Goal: Task Accomplishment & Management: Manage account settings

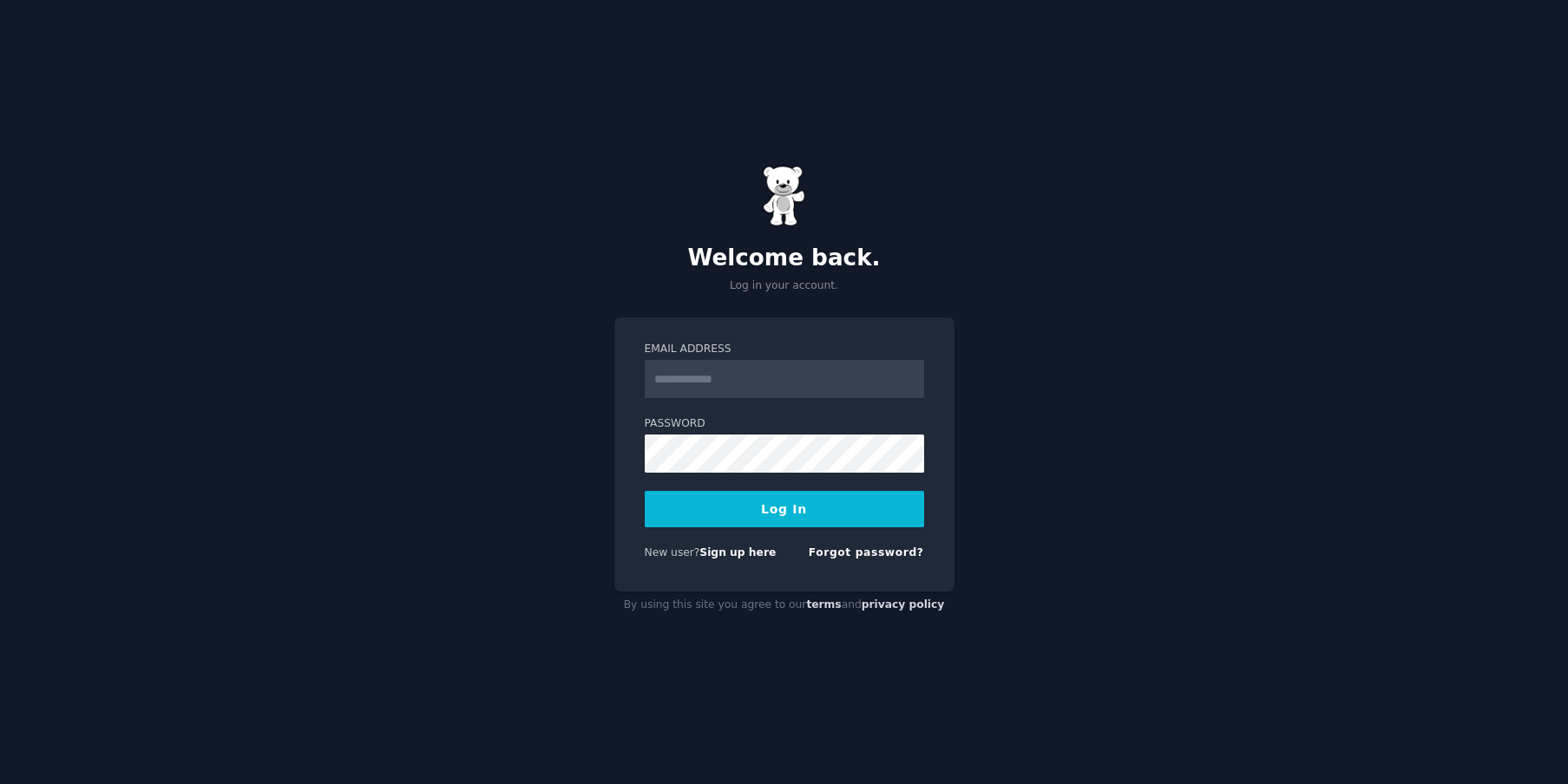
click at [726, 386] on input "Email Address" at bounding box center [784, 378] width 280 height 38
click at [658, 380] on input "Email Address" at bounding box center [784, 378] width 280 height 38
click at [455, 363] on div "Welcome back. Log in your account. Email Address Password Log In New user? Sign…" at bounding box center [784, 392] width 1568 height 784
click at [751, 383] on input "Email Address" at bounding box center [784, 378] width 280 height 38
type input "**********"
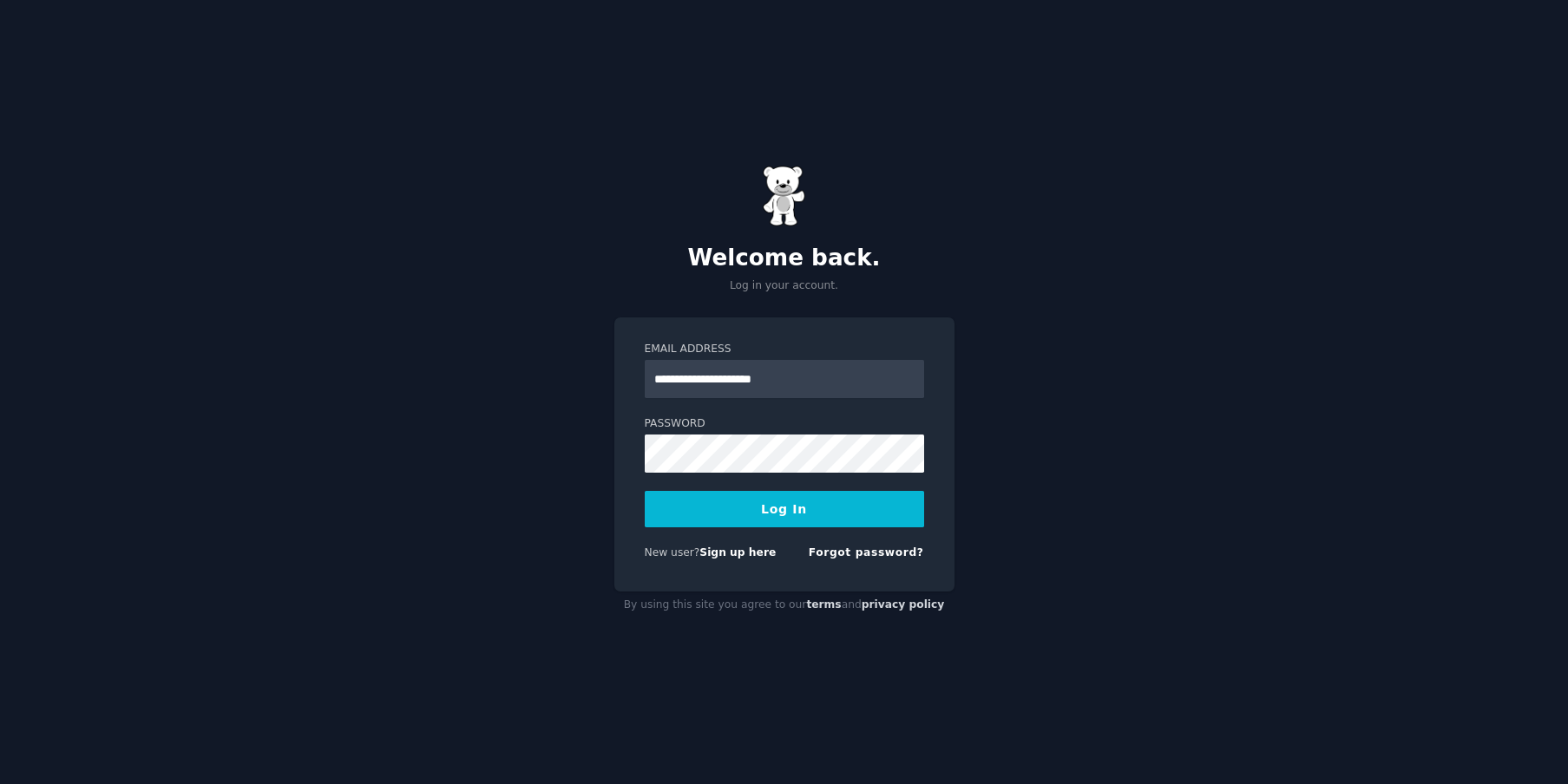
click at [588, 491] on div "**********" at bounding box center [784, 392] width 1568 height 784
click at [644, 491] on button "Log In" at bounding box center [784, 508] width 280 height 36
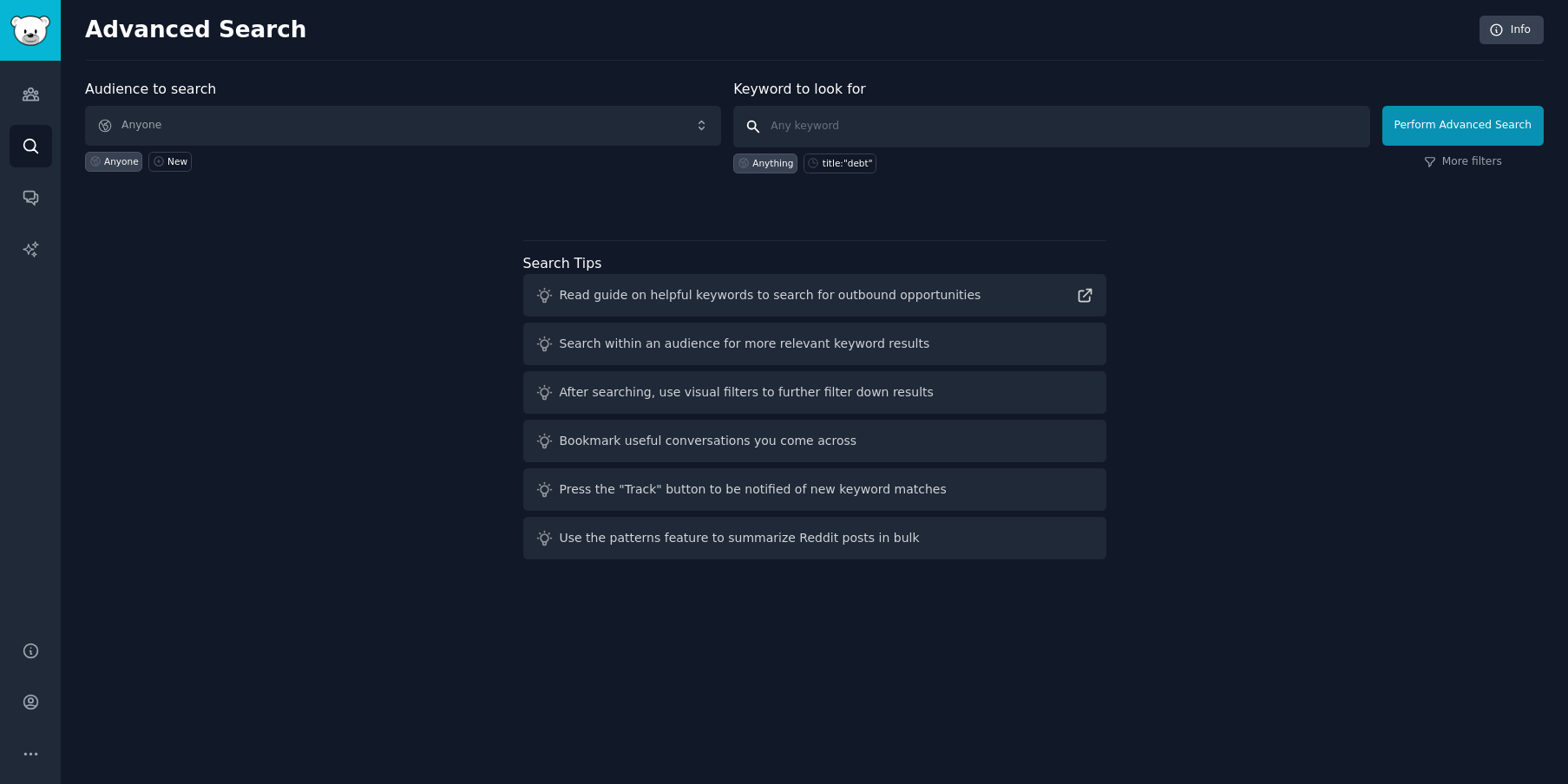
click at [822, 137] on input "text" at bounding box center [1050, 126] width 636 height 42
type input "budget"
click at [1445, 118] on button "Perform Advanced Search" at bounding box center [1462, 125] width 162 height 40
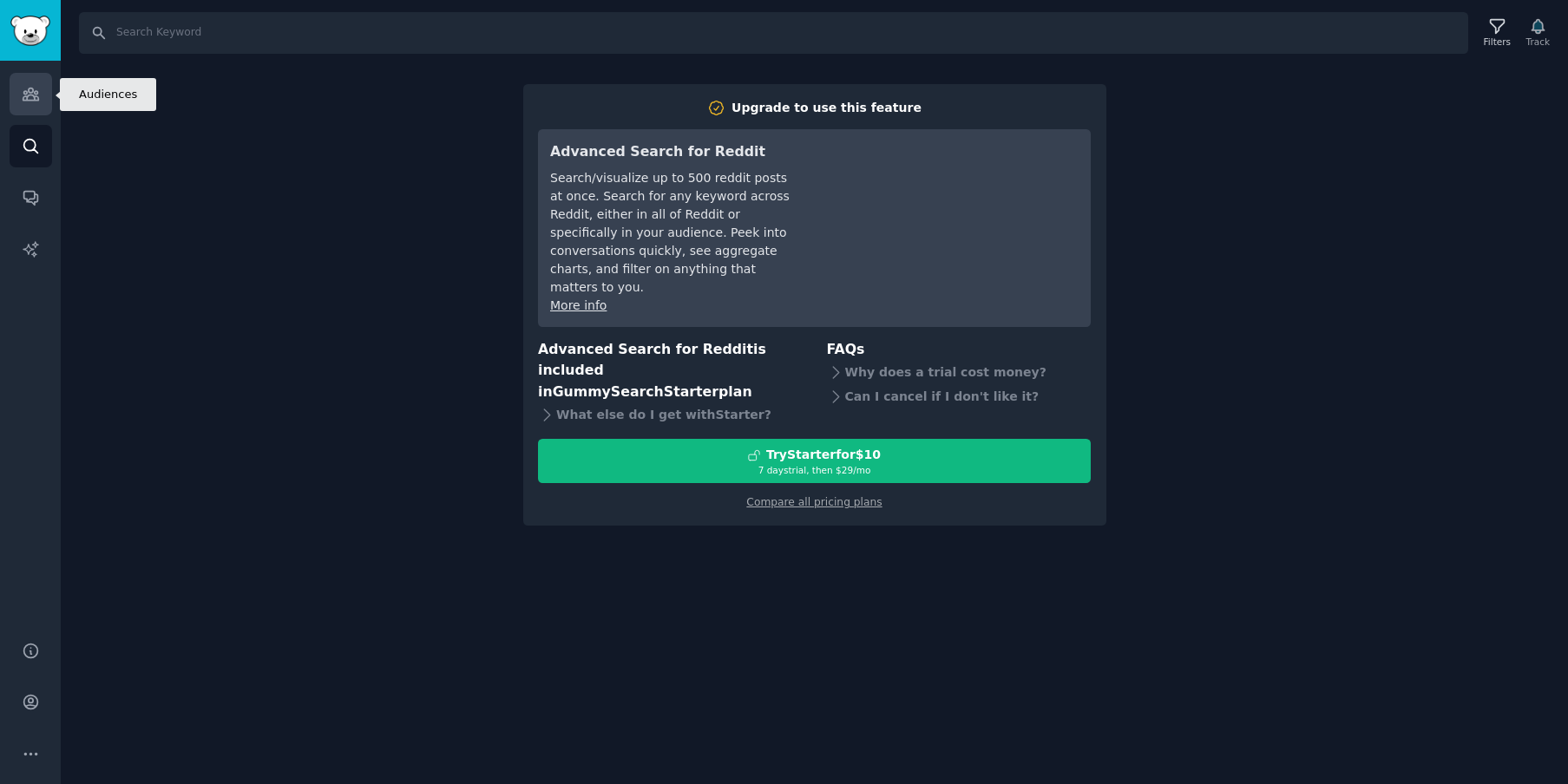
click at [49, 96] on link "Audiences" at bounding box center [30, 94] width 42 height 42
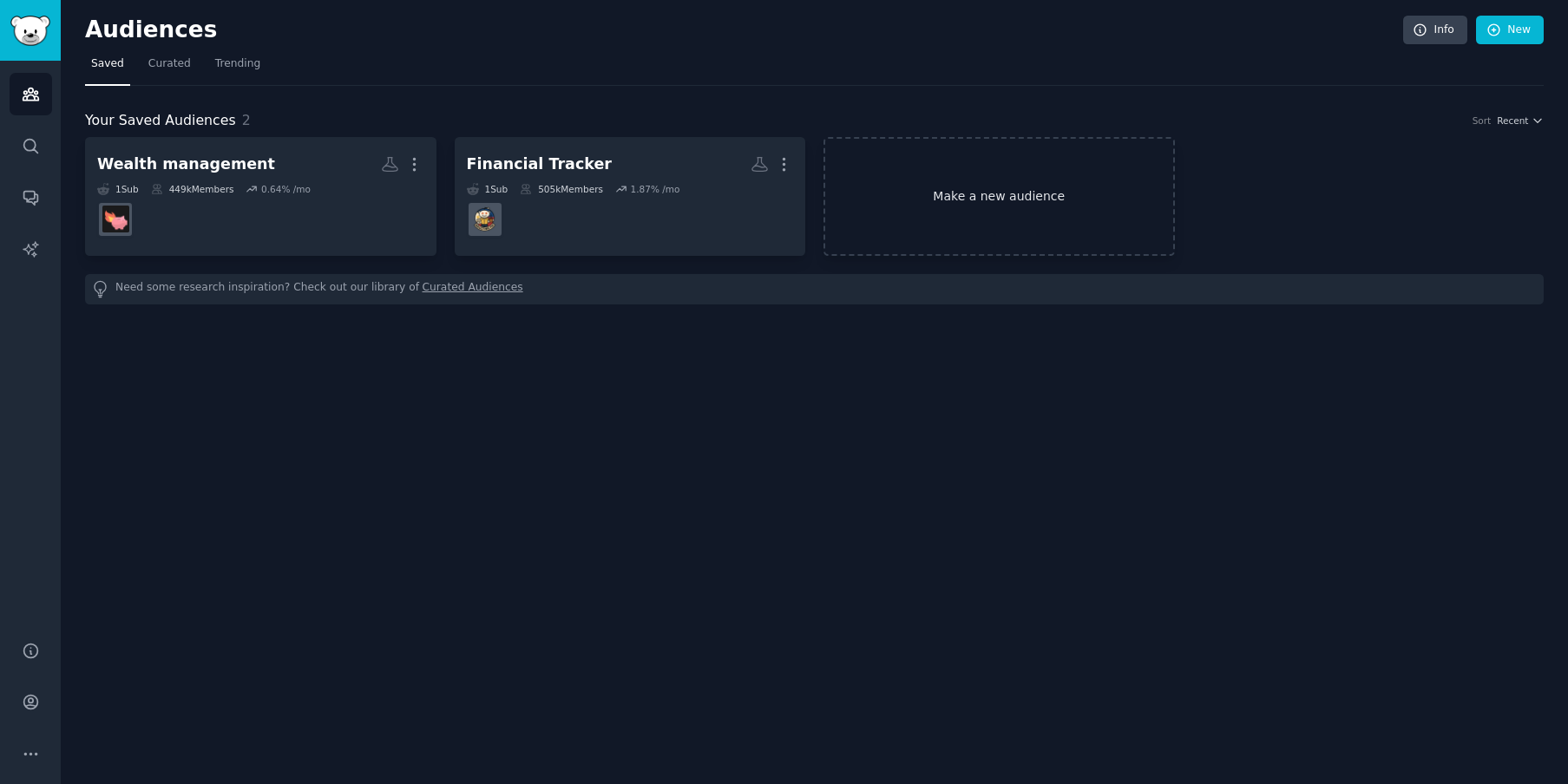
click at [1008, 191] on link "Make a new audience" at bounding box center [999, 196] width 352 height 119
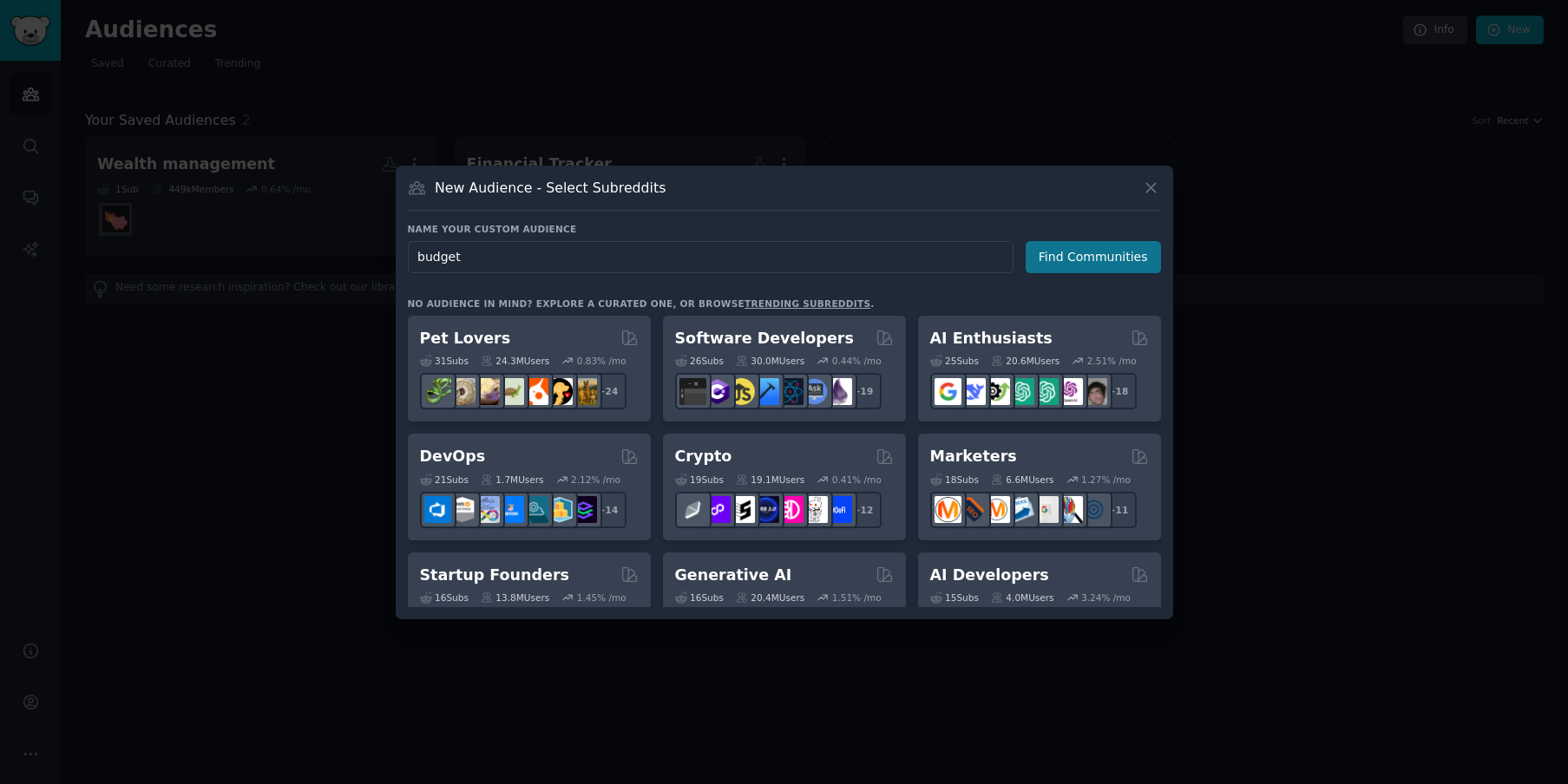
type input "budget"
click at [1102, 253] on button "Find Communities" at bounding box center [1093, 256] width 136 height 32
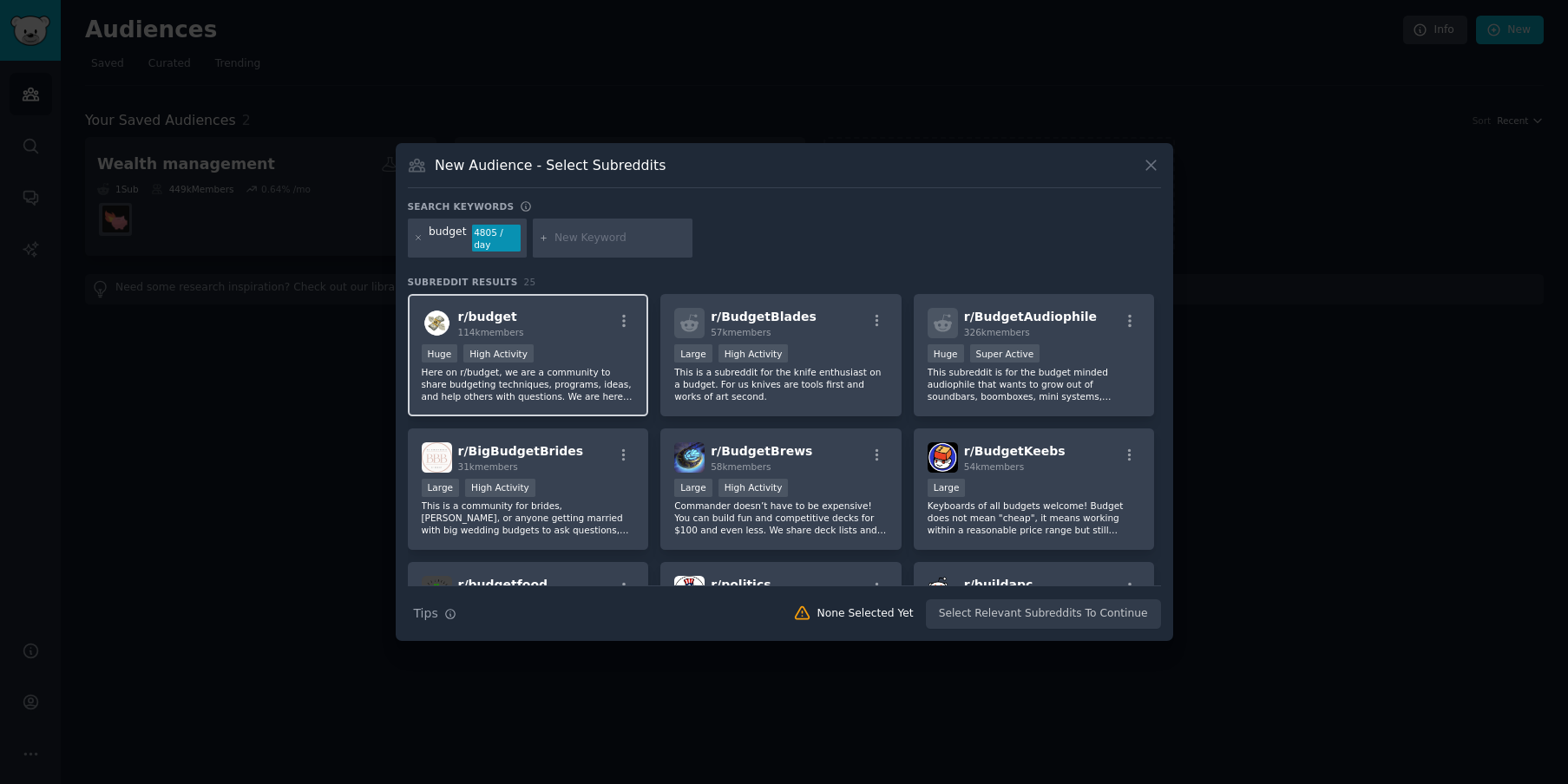
click at [493, 315] on span "r/ budget" at bounding box center [487, 316] width 59 height 14
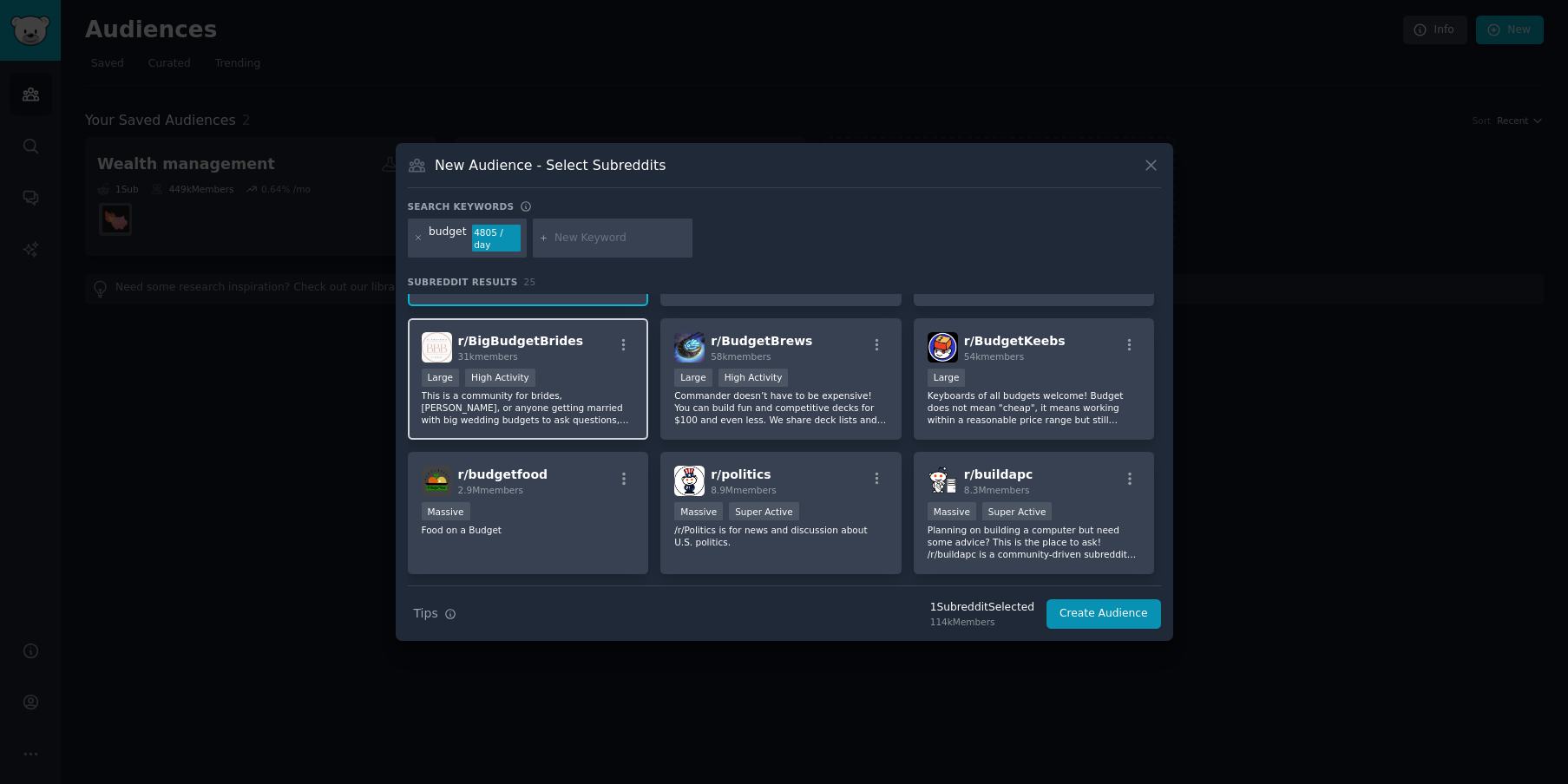
scroll to position [112, 0]
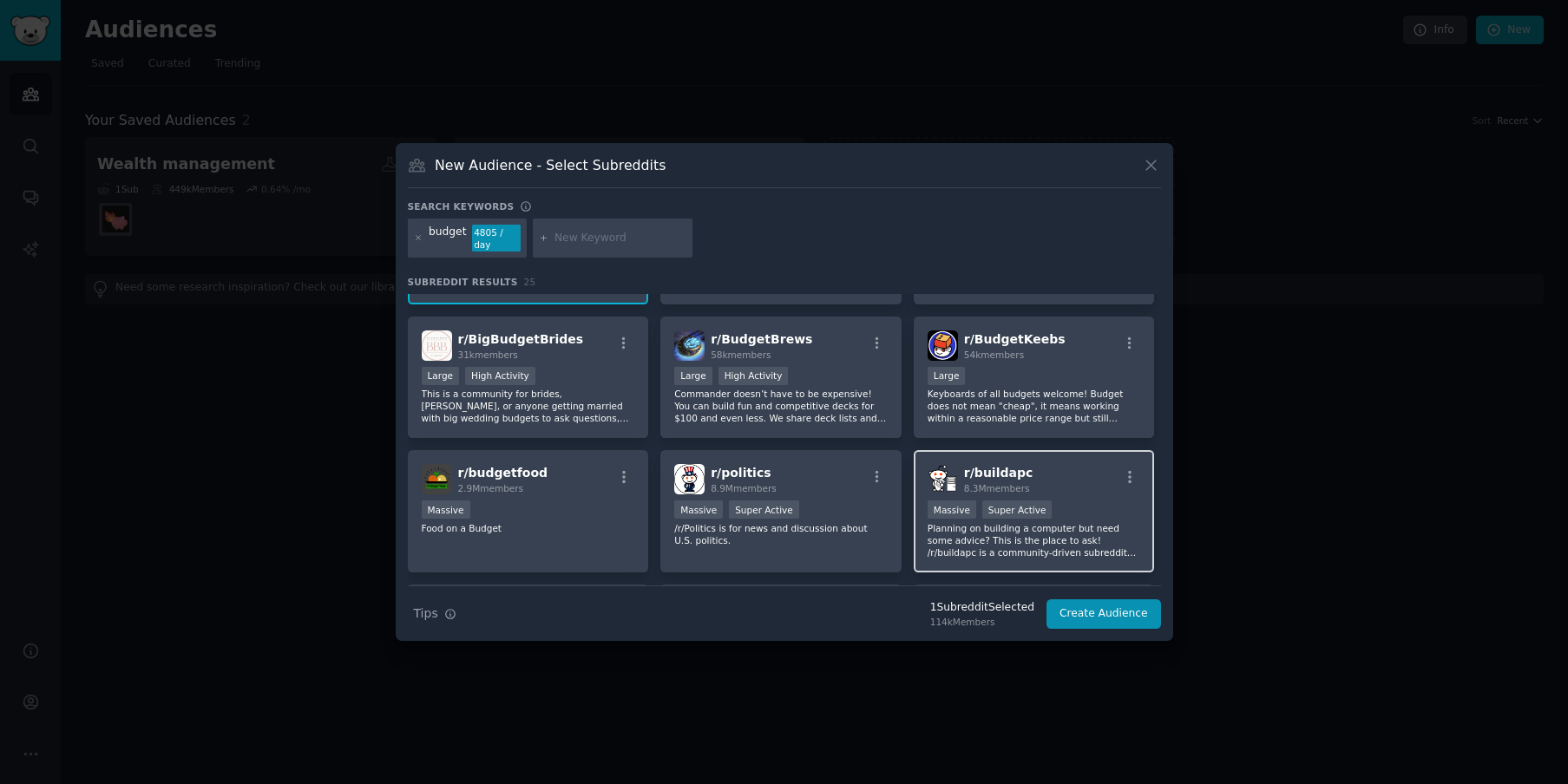
click at [1052, 473] on div "r/ buildapc 8.3M members" at bounding box center [1034, 479] width 213 height 30
click at [1089, 615] on button "Create Audience" at bounding box center [1104, 614] width 114 height 30
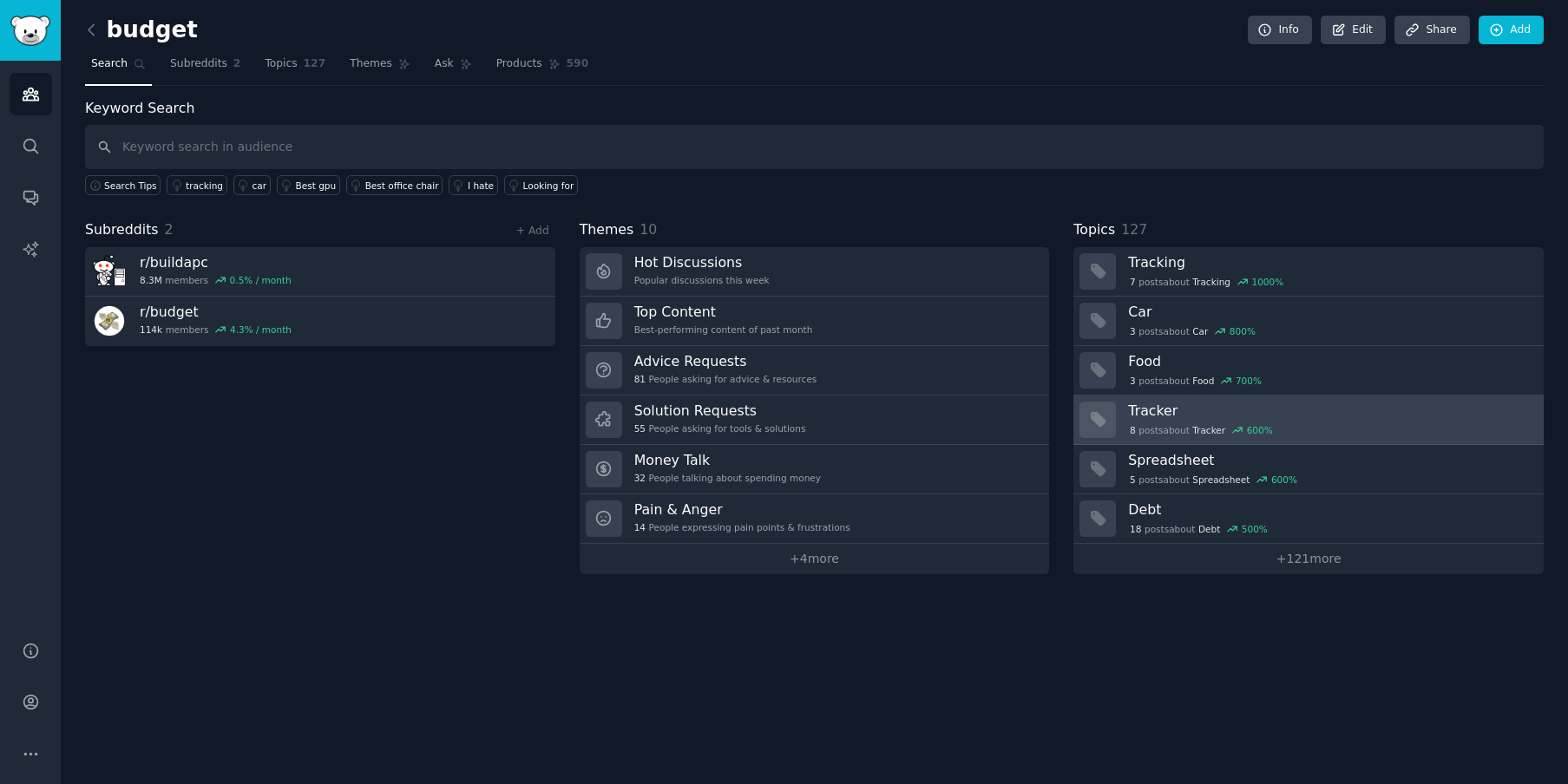
click at [1141, 404] on h3 "Tracker" at bounding box center [1329, 410] width 403 height 18
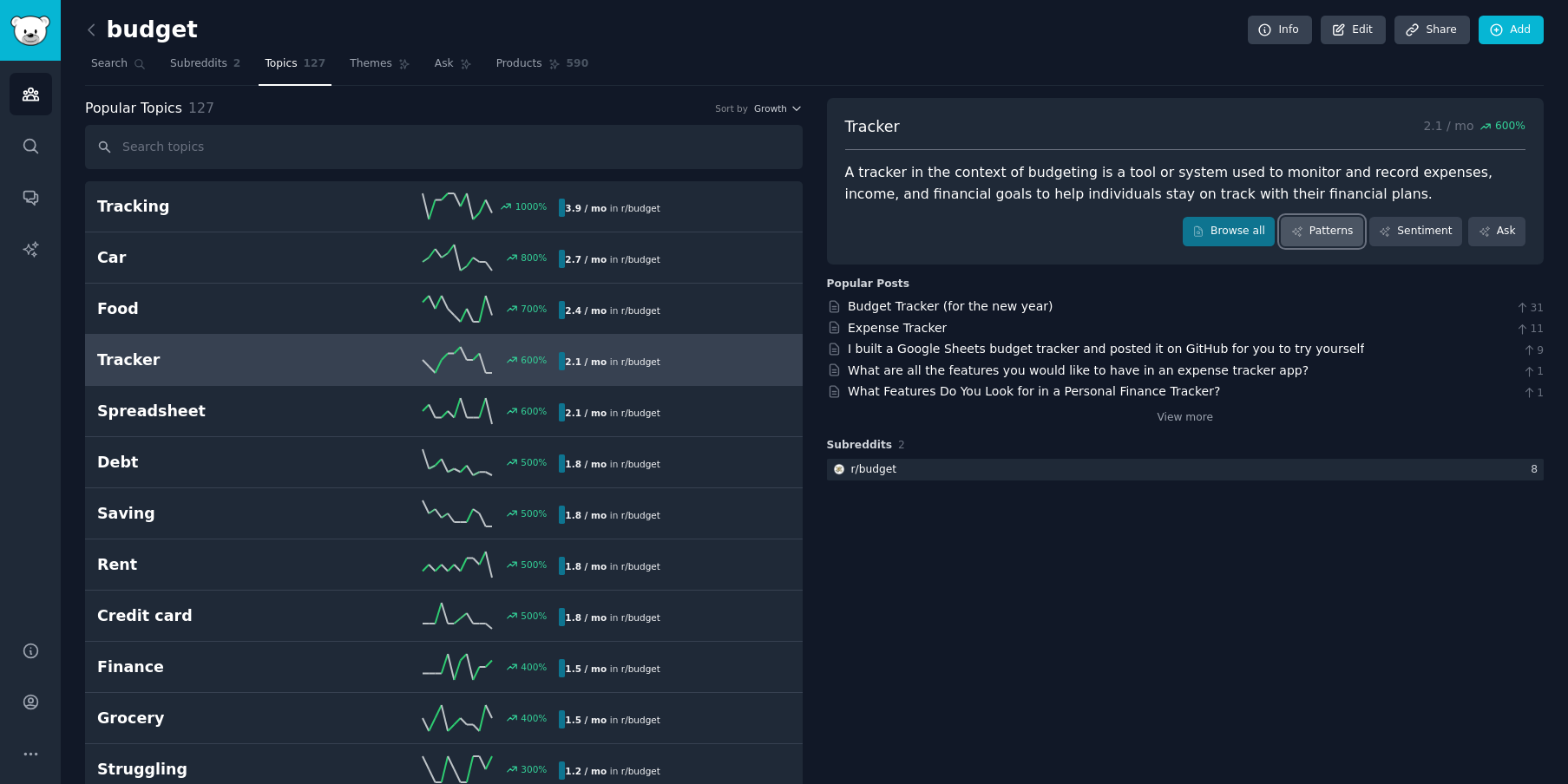
click at [1333, 231] on link "Patterns" at bounding box center [1321, 232] width 81 height 30
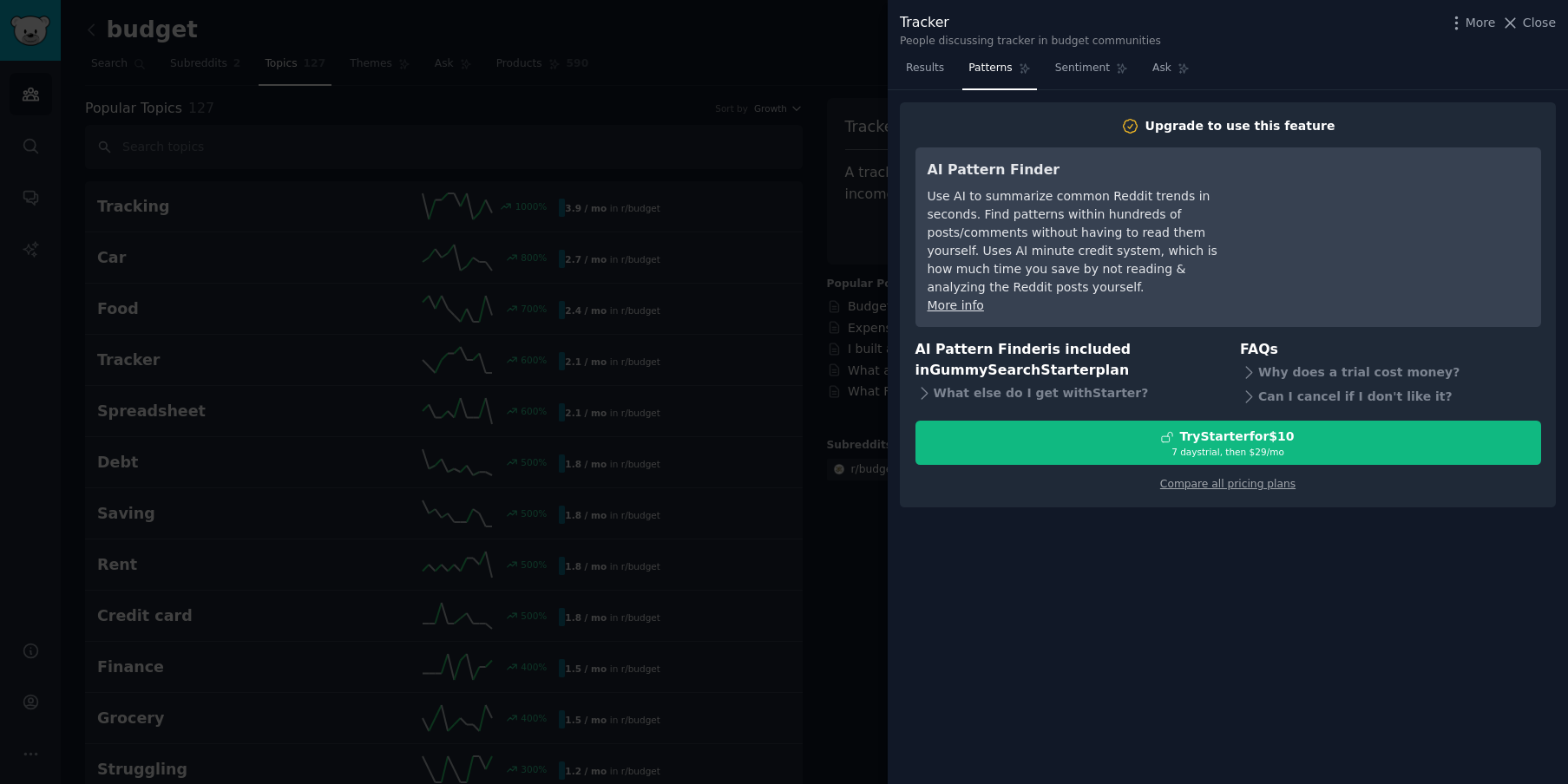
click at [875, 294] on div at bounding box center [784, 392] width 1568 height 784
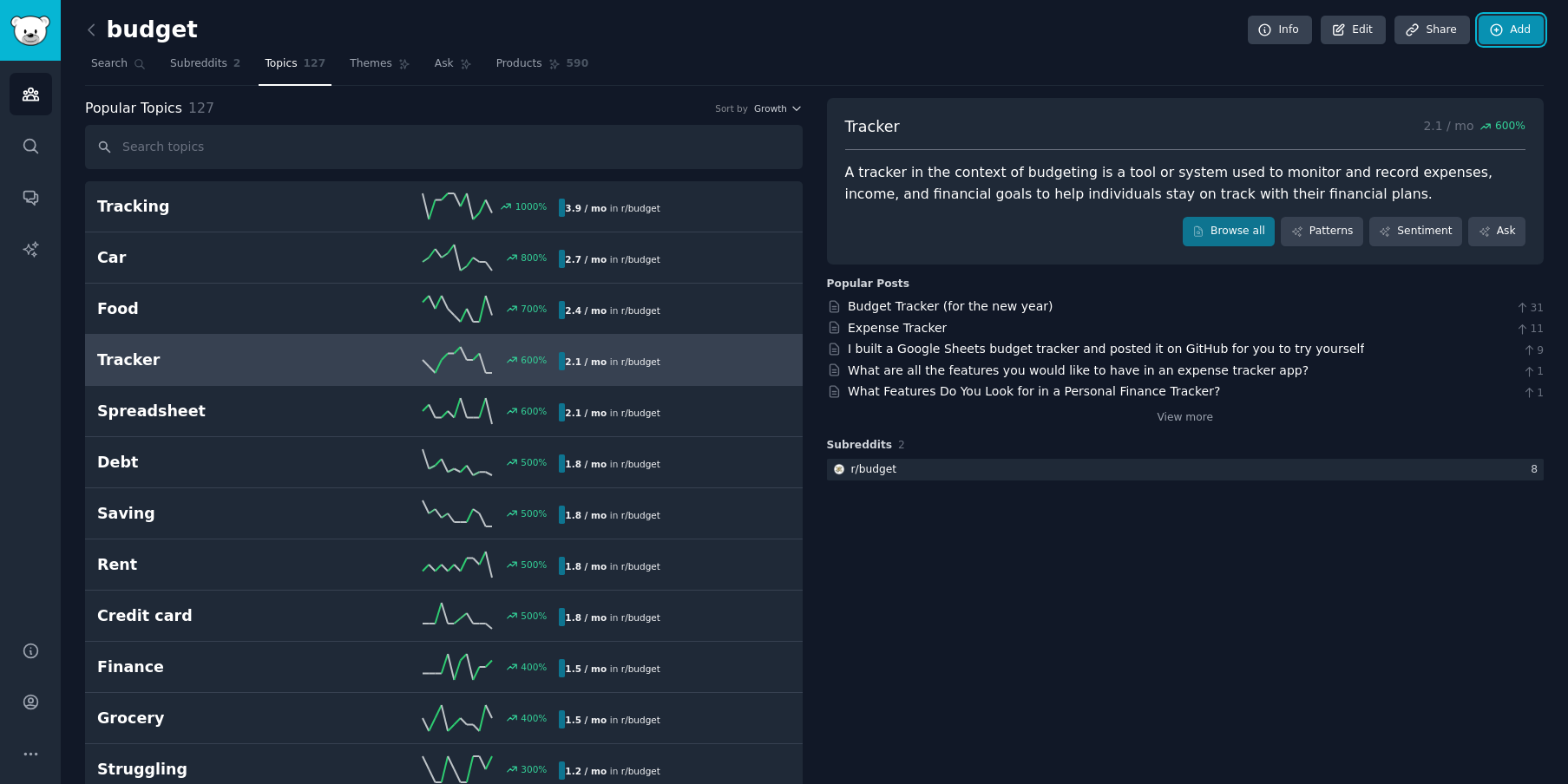
click at [1501, 28] on link "Add" at bounding box center [1511, 30] width 65 height 30
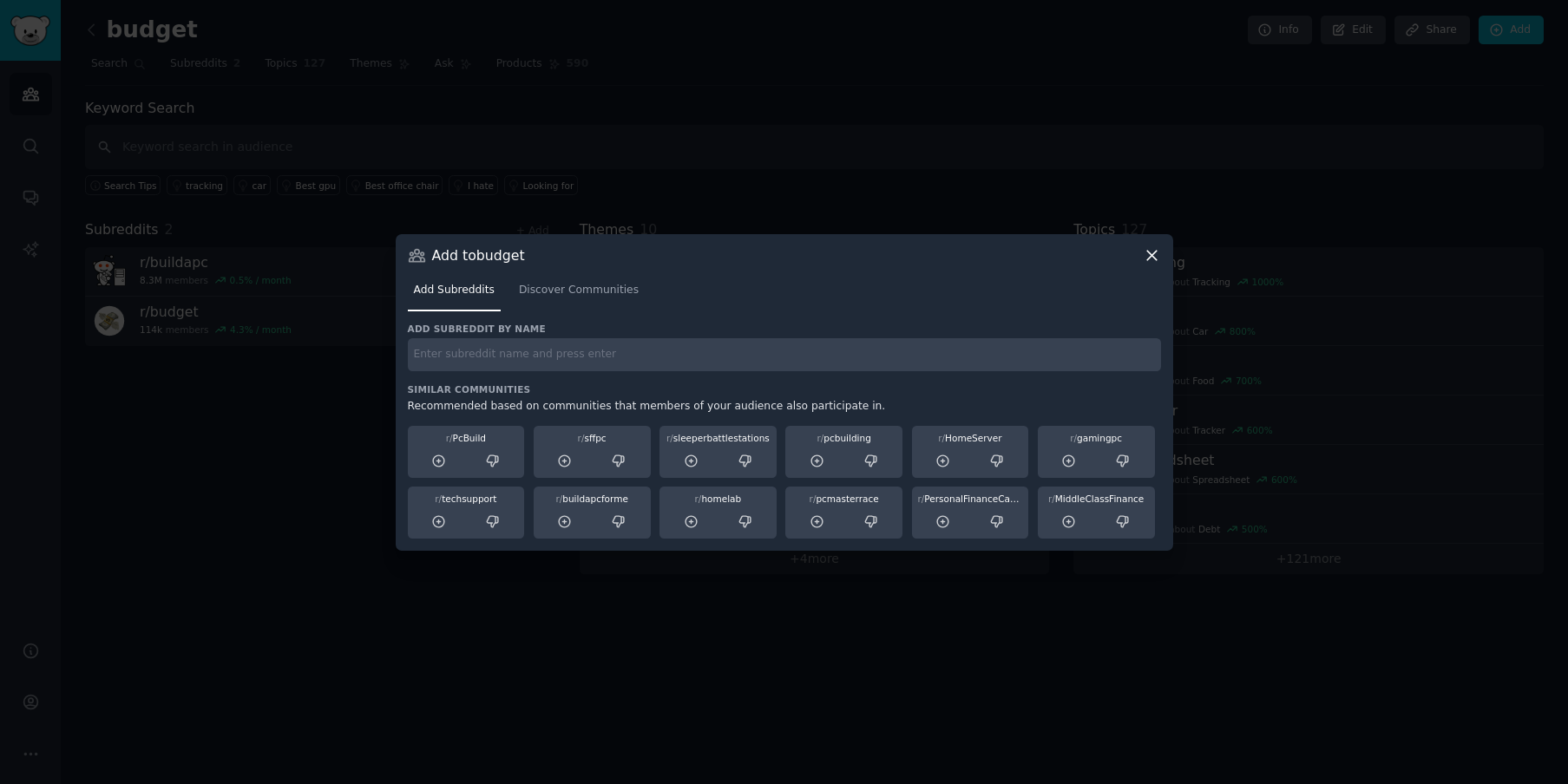
click at [1149, 255] on icon at bounding box center [1152, 255] width 9 height 9
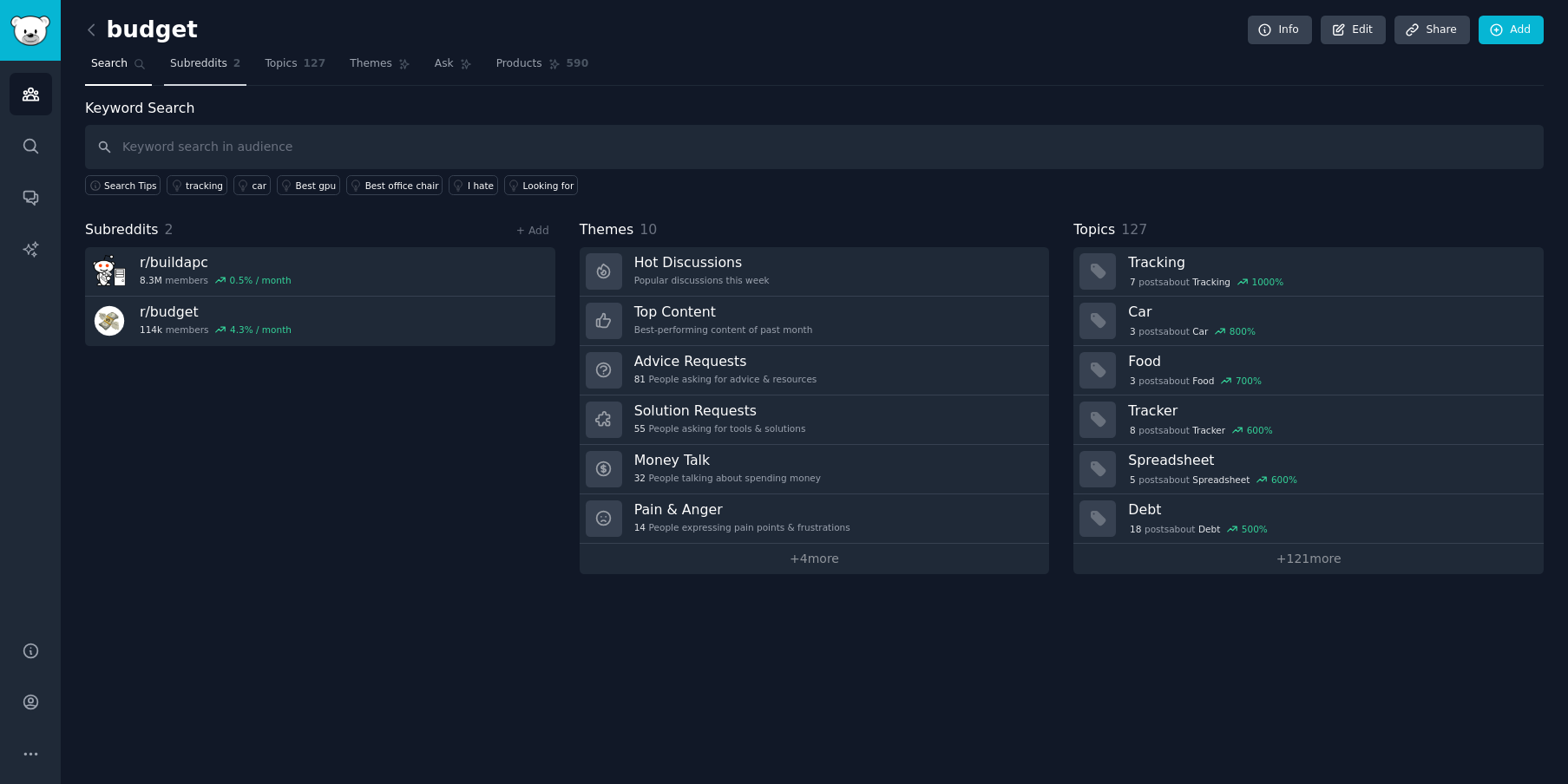
click at [233, 63] on span "2" at bounding box center [237, 64] width 7 height 16
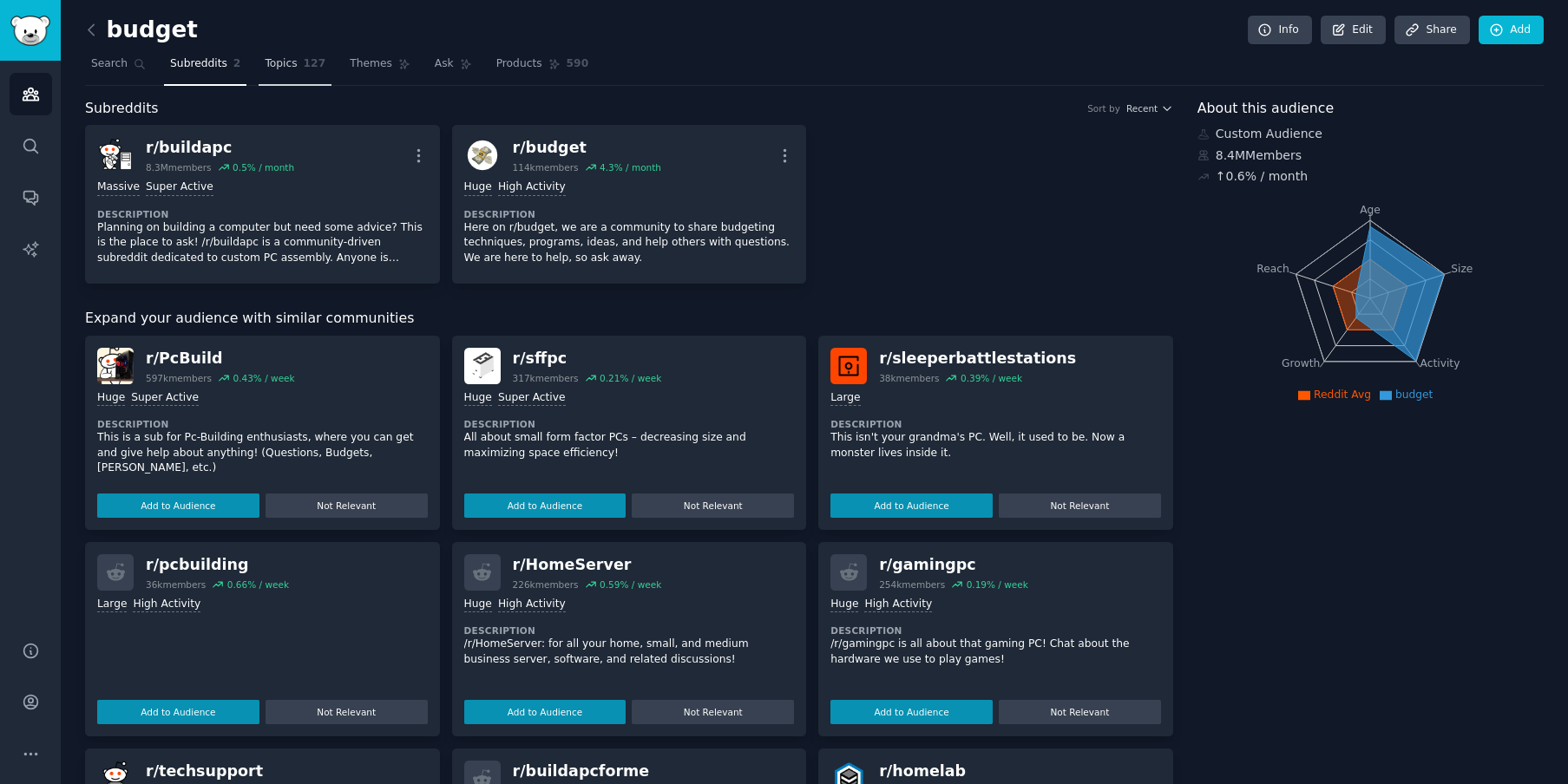
click at [294, 77] on link "Topics 127" at bounding box center [294, 68] width 73 height 36
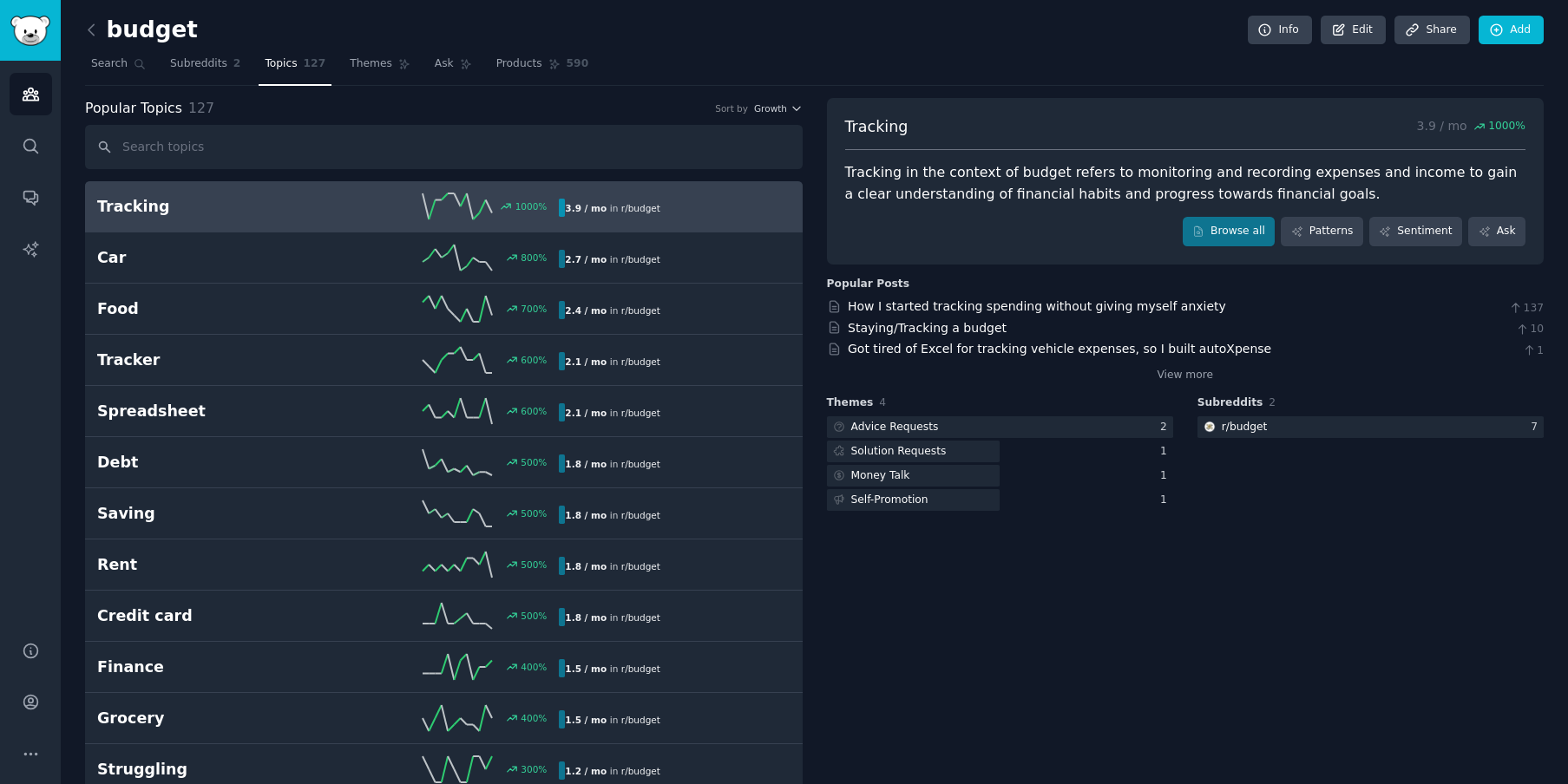
click at [331, 206] on div "1000 %" at bounding box center [443, 207] width 231 height 26
click at [184, 65] on span "Subreddits" at bounding box center [198, 64] width 57 height 16
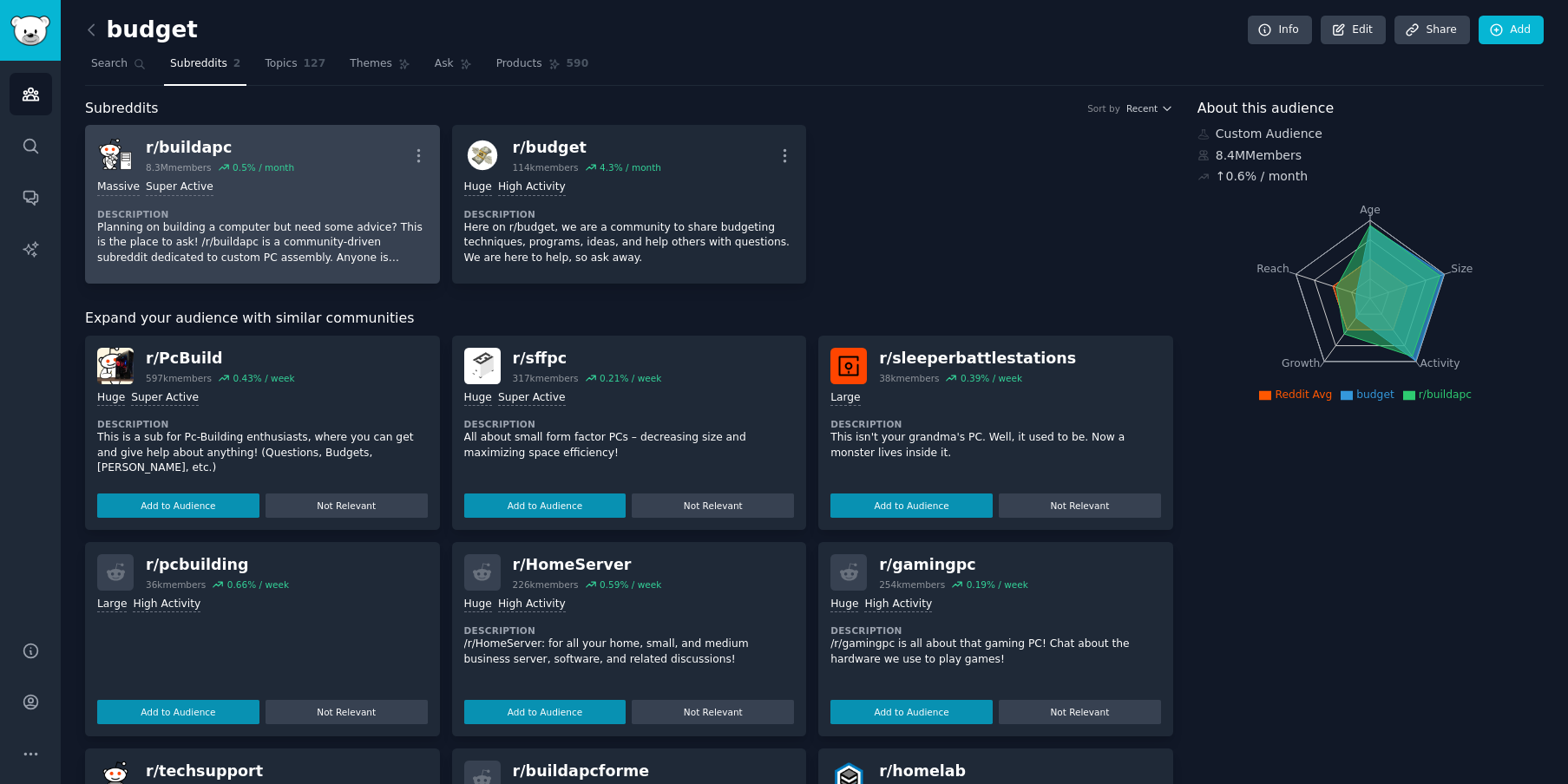
click at [168, 145] on div "r/ buildapc" at bounding box center [220, 148] width 149 height 21
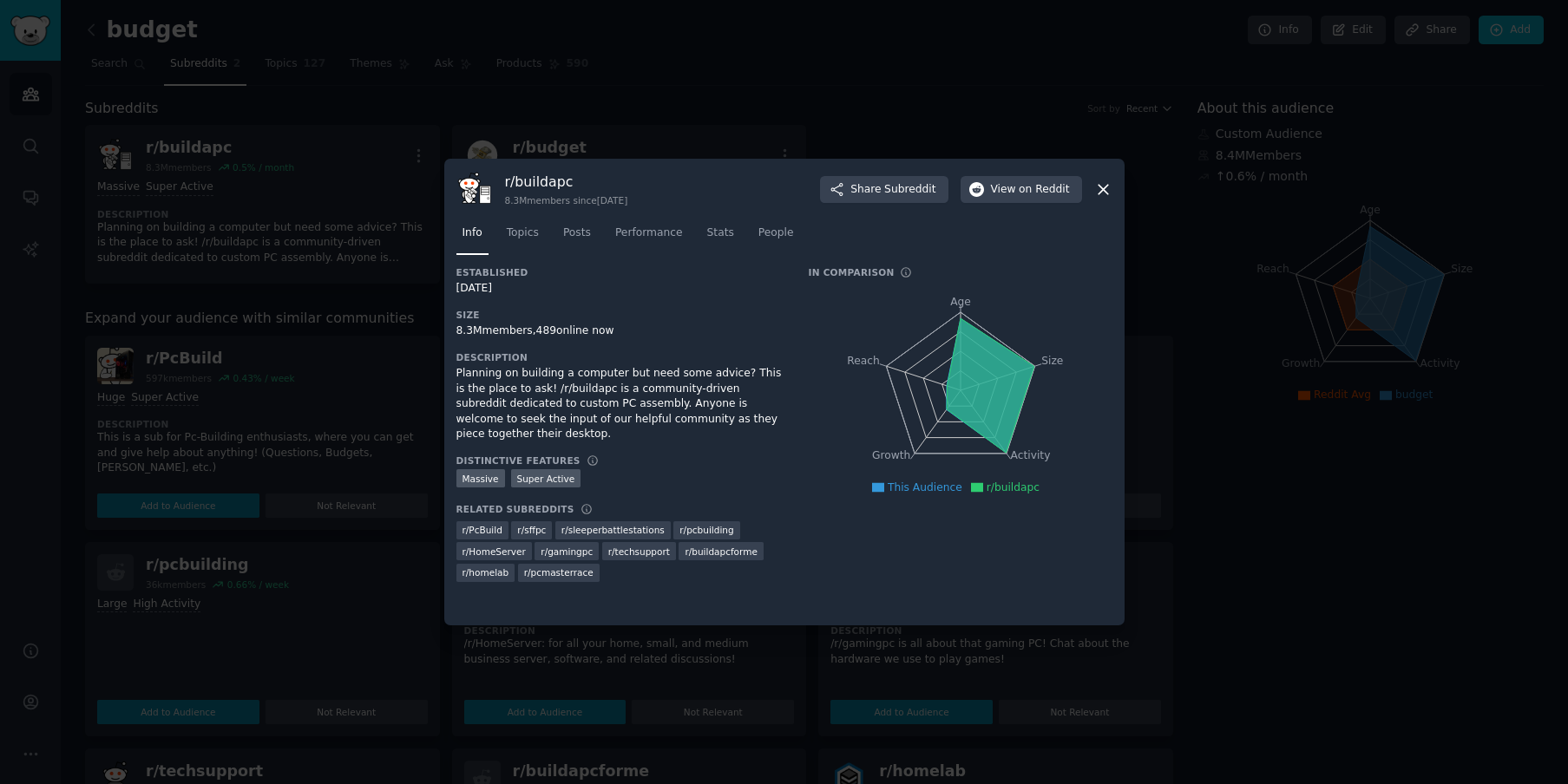
click at [259, 257] on div at bounding box center [784, 392] width 1568 height 784
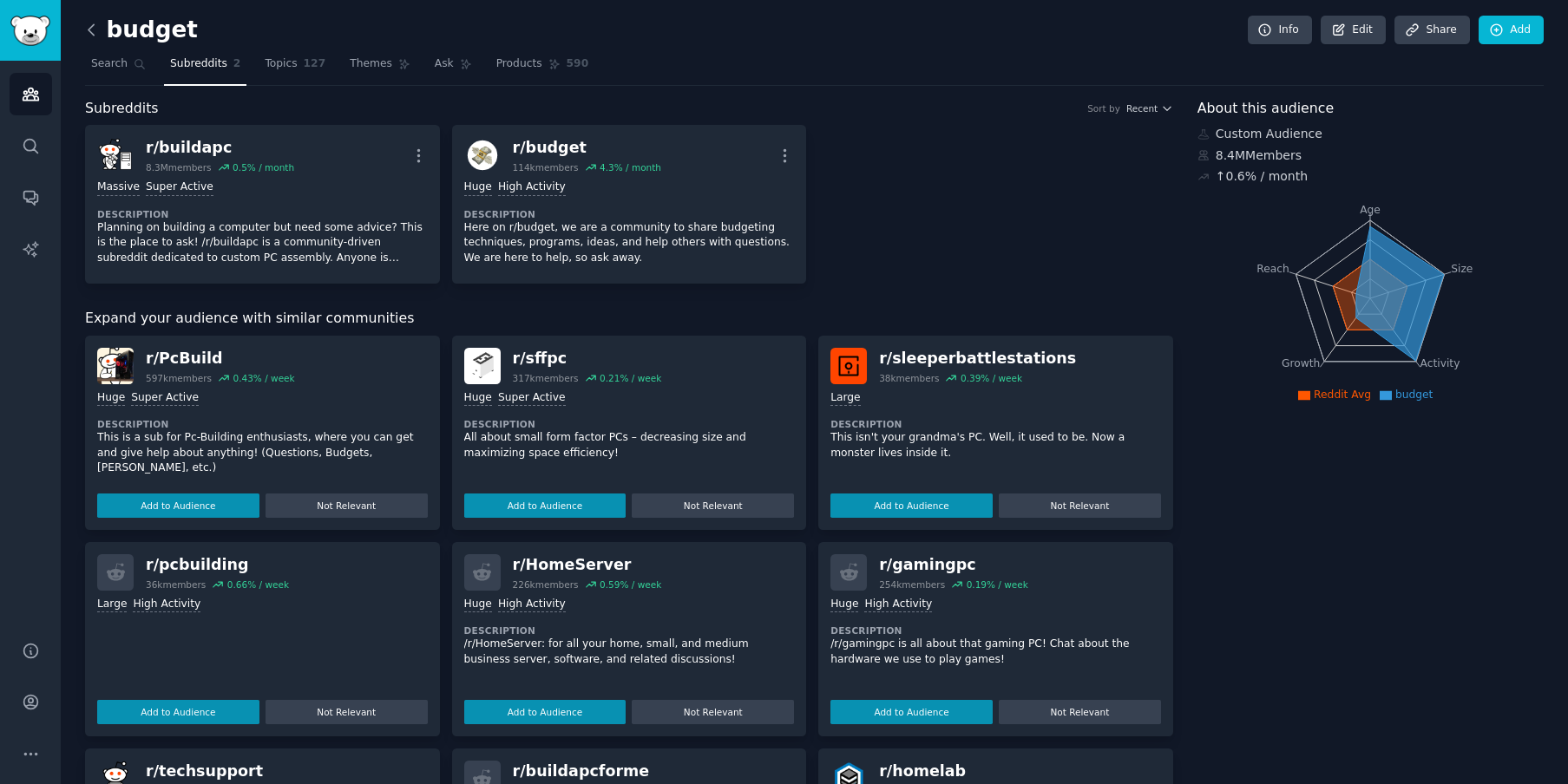
click at [97, 31] on icon at bounding box center [91, 30] width 18 height 18
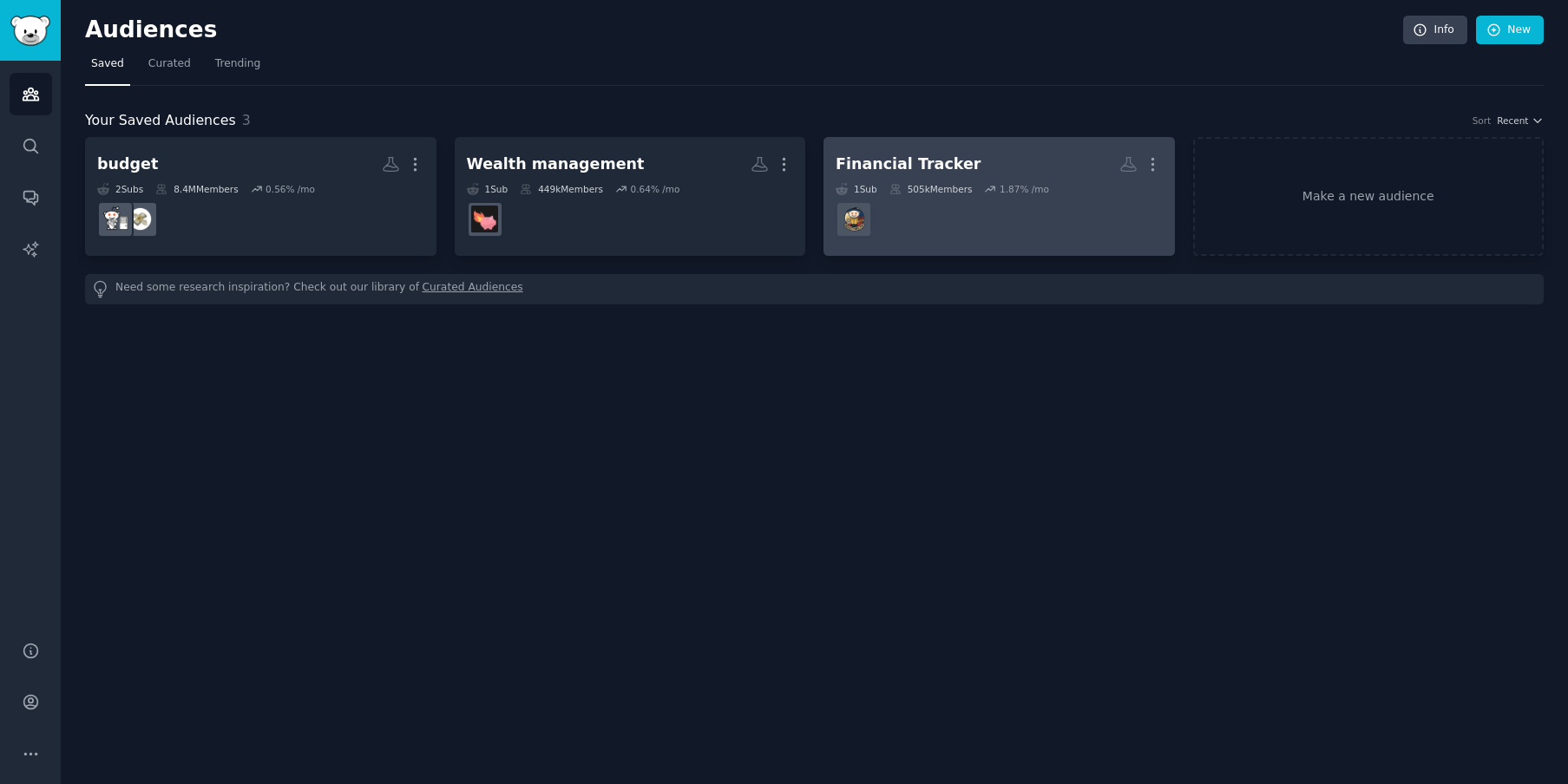
click at [960, 187] on div "505k Members" at bounding box center [930, 188] width 83 height 12
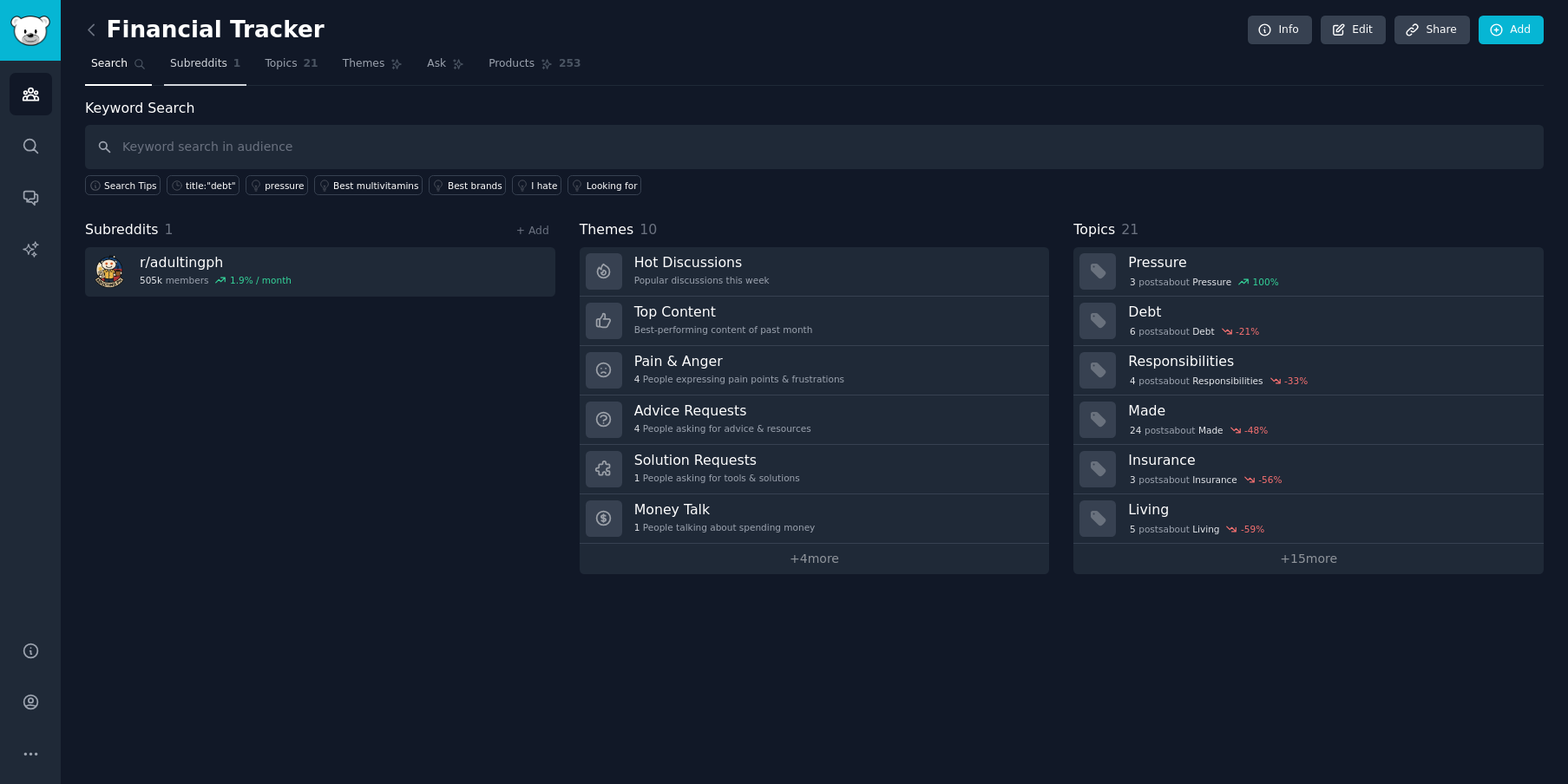
click at [194, 71] on link "Subreddits 1" at bounding box center [205, 68] width 82 height 36
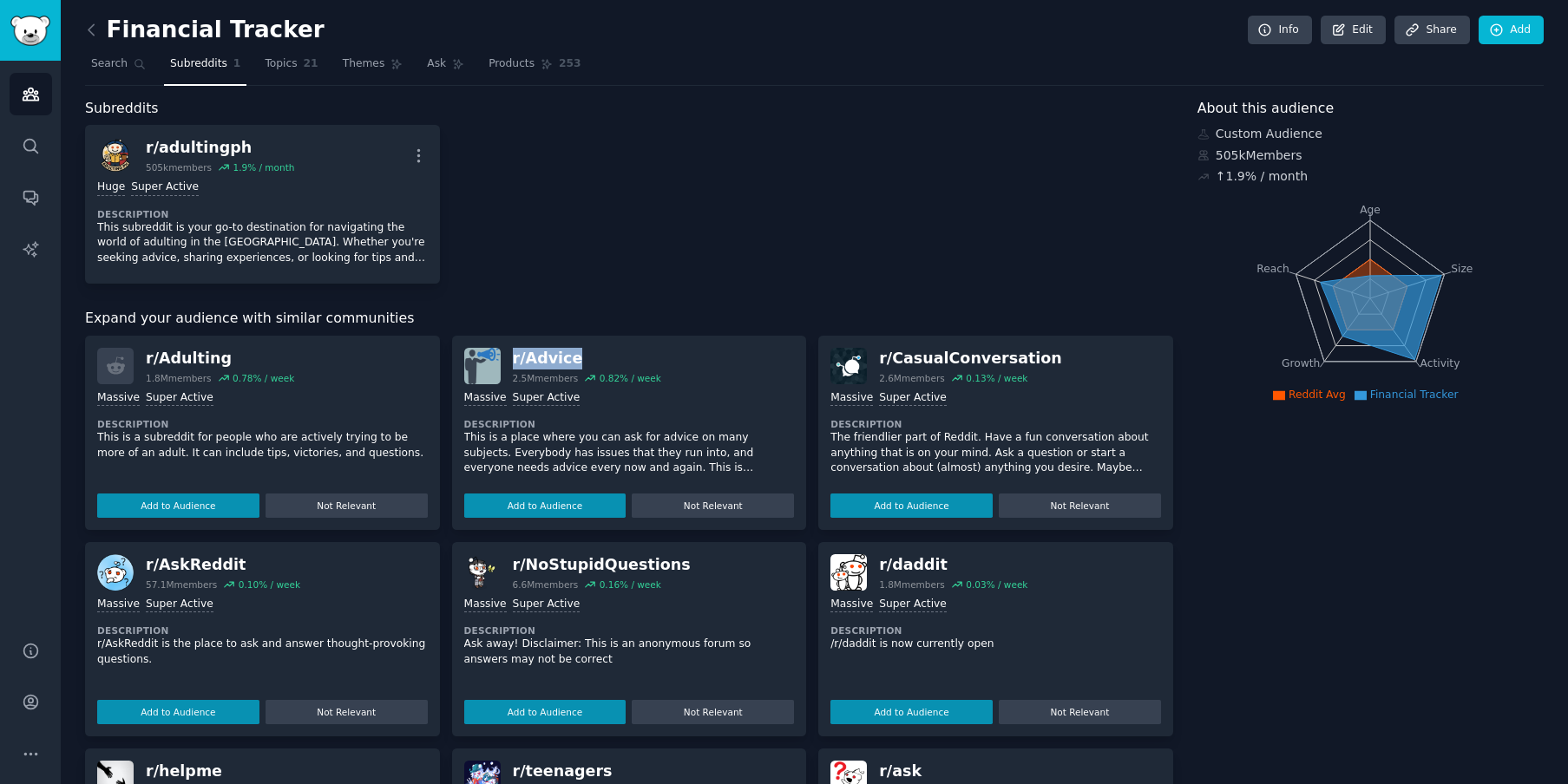
drag, startPoint x: 571, startPoint y: 357, endPoint x: 512, endPoint y: 358, distance: 59.0
click at [513, 358] on div "r/ Advice" at bounding box center [587, 358] width 149 height 21
copy div "r/ Advice"
